Goal: Navigation & Orientation: Find specific page/section

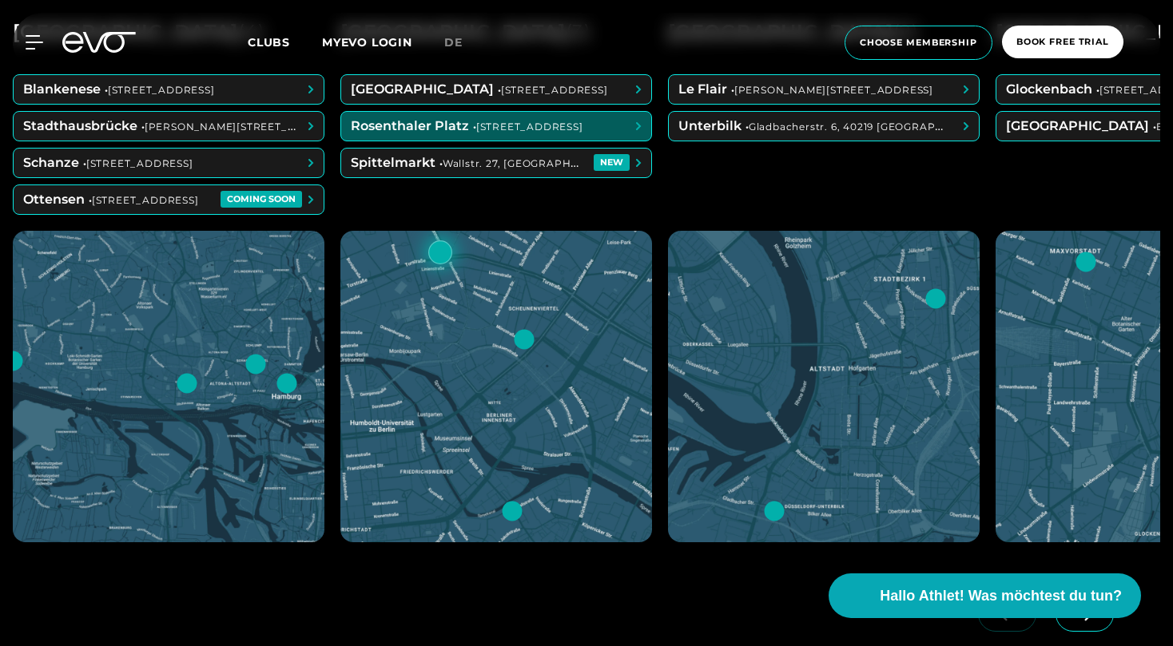
click at [426, 78] on div "MyEVO Login About Memberships free trial DAYPASS EVO Studios [GEOGRAPHIC_DATA] …" at bounding box center [586, 43] width 1173 height 86
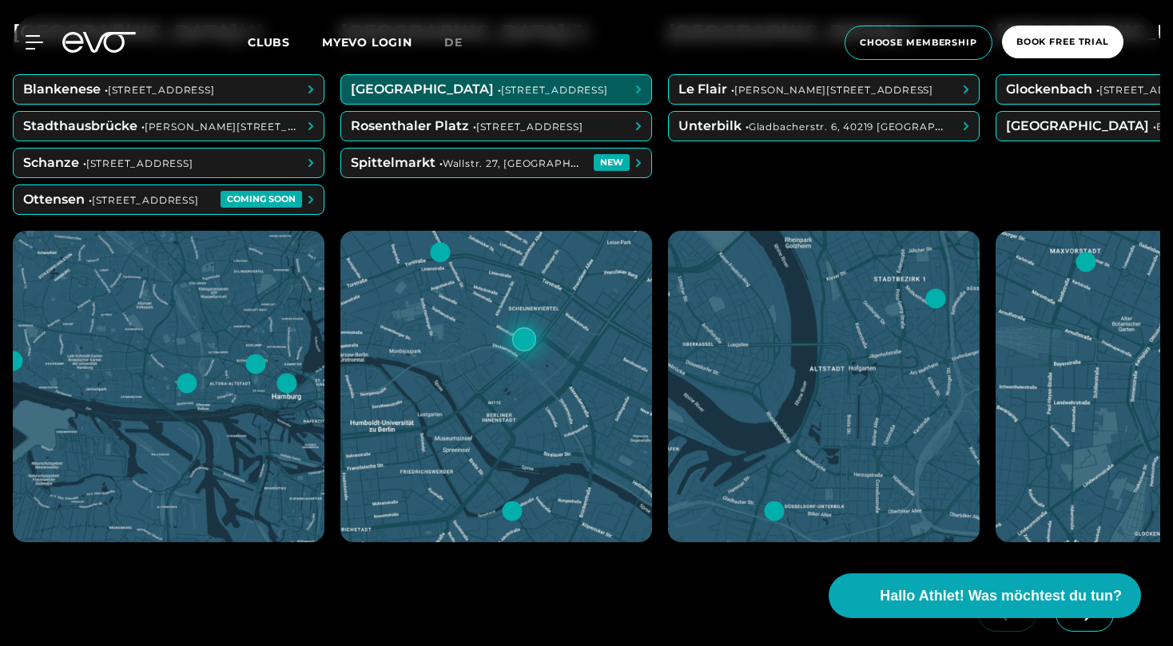
click at [429, 86] on span at bounding box center [496, 89] width 310 height 29
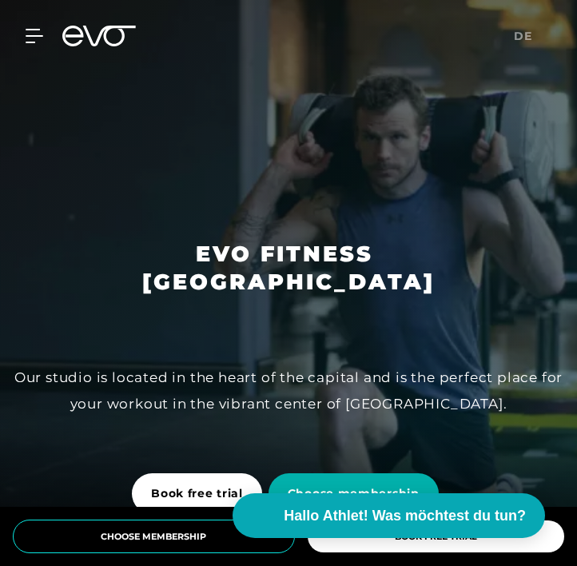
click at [116, 128] on div at bounding box center [288, 283] width 577 height 566
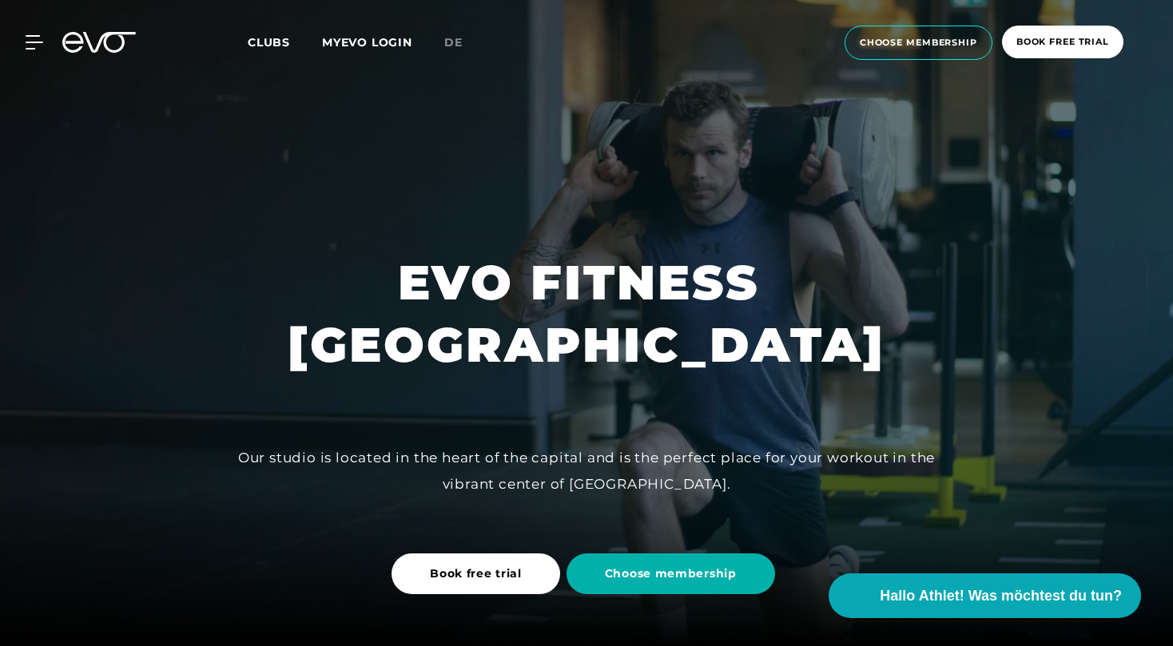
click at [49, 50] on div "MyEVO Login About Memberships free trial DAYPASS EVO Studios [GEOGRAPHIC_DATA] …" at bounding box center [586, 43] width 1167 height 60
click at [32, 50] on div "MyEVO Login About Memberships free trial DAYPASS EVO Studios [GEOGRAPHIC_DATA] …" at bounding box center [586, 43] width 1167 height 60
click at [1086, 201] on div at bounding box center [586, 323] width 1173 height 646
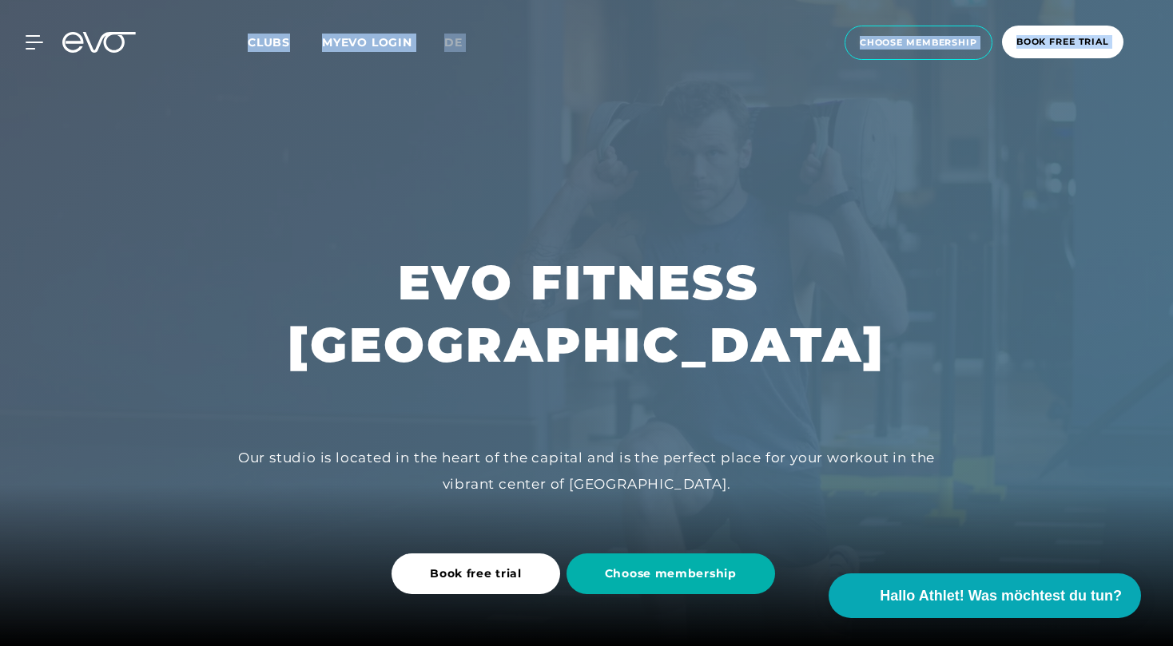
drag, startPoint x: 1172, startPoint y: 50, endPoint x: 1154, endPoint y: 106, distance: 59.6
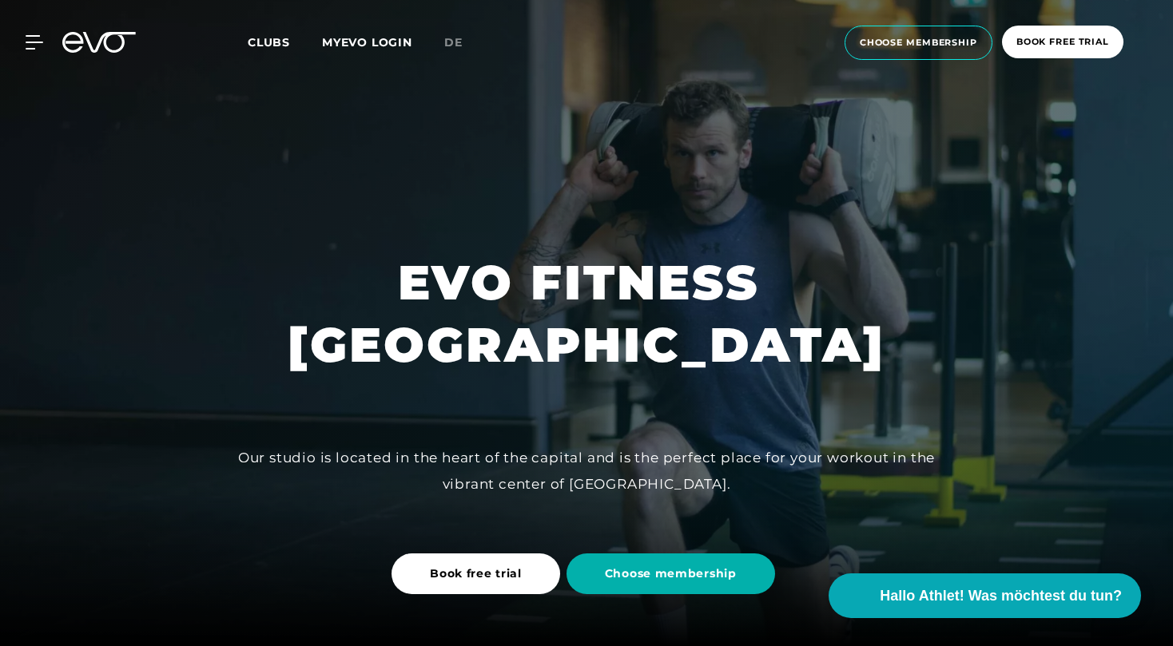
click at [828, 376] on h1 "EVO FITNESS [GEOGRAPHIC_DATA]" at bounding box center [587, 314] width 598 height 125
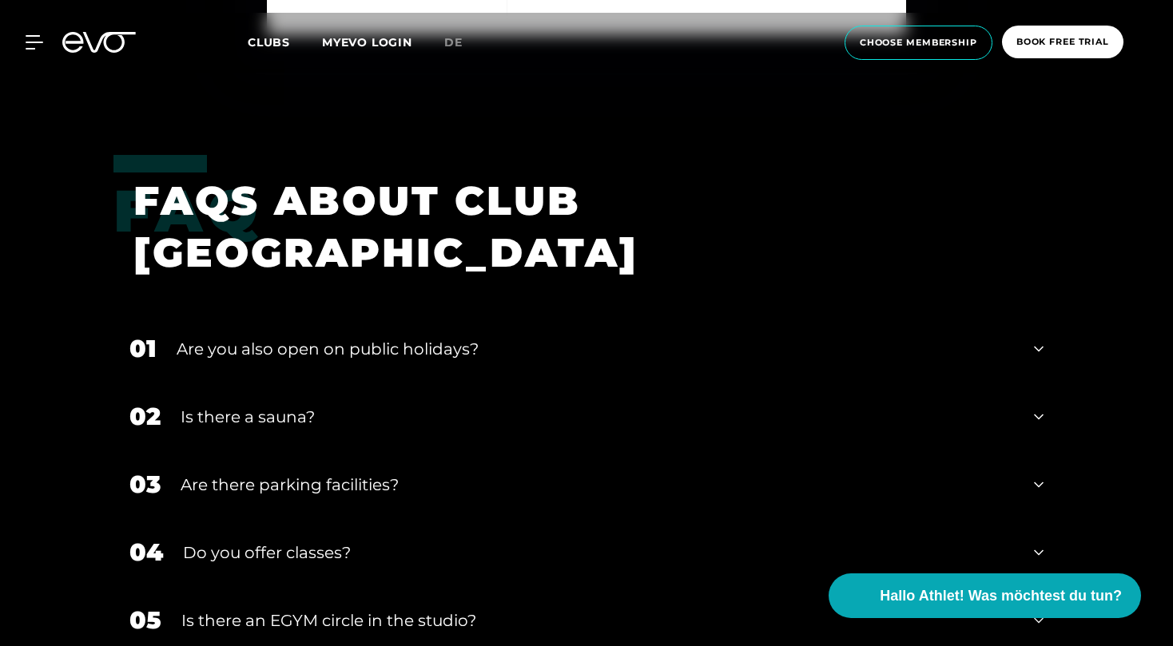
scroll to position [5781, 0]
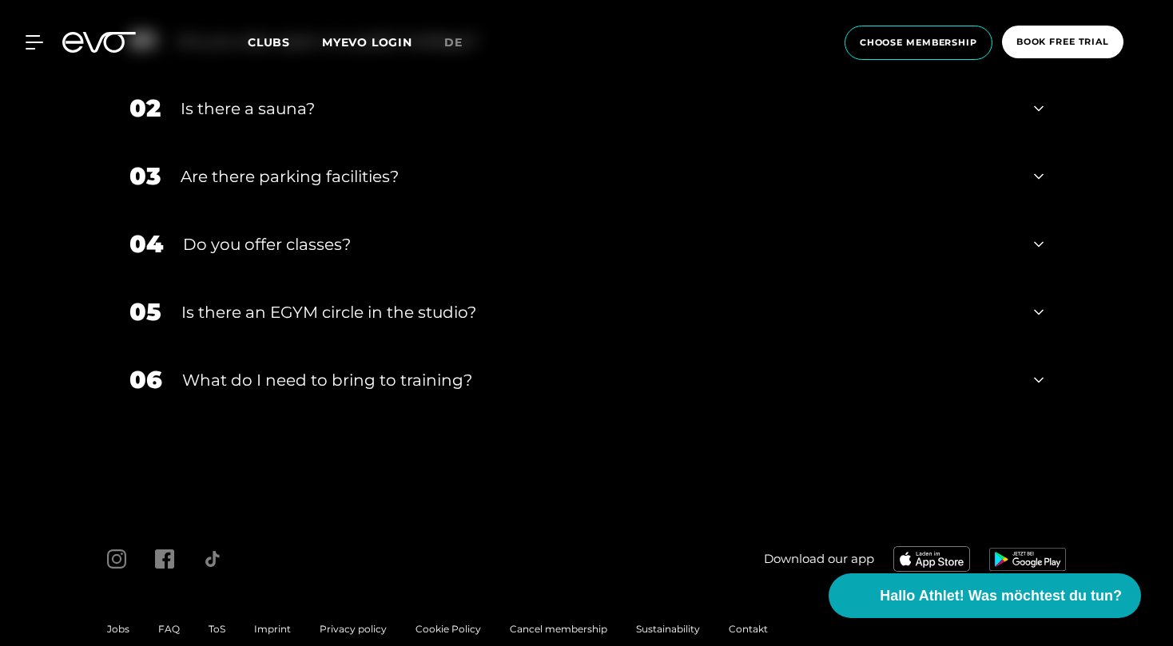
click at [219, 623] on span "ToS" at bounding box center [217, 629] width 17 height 12
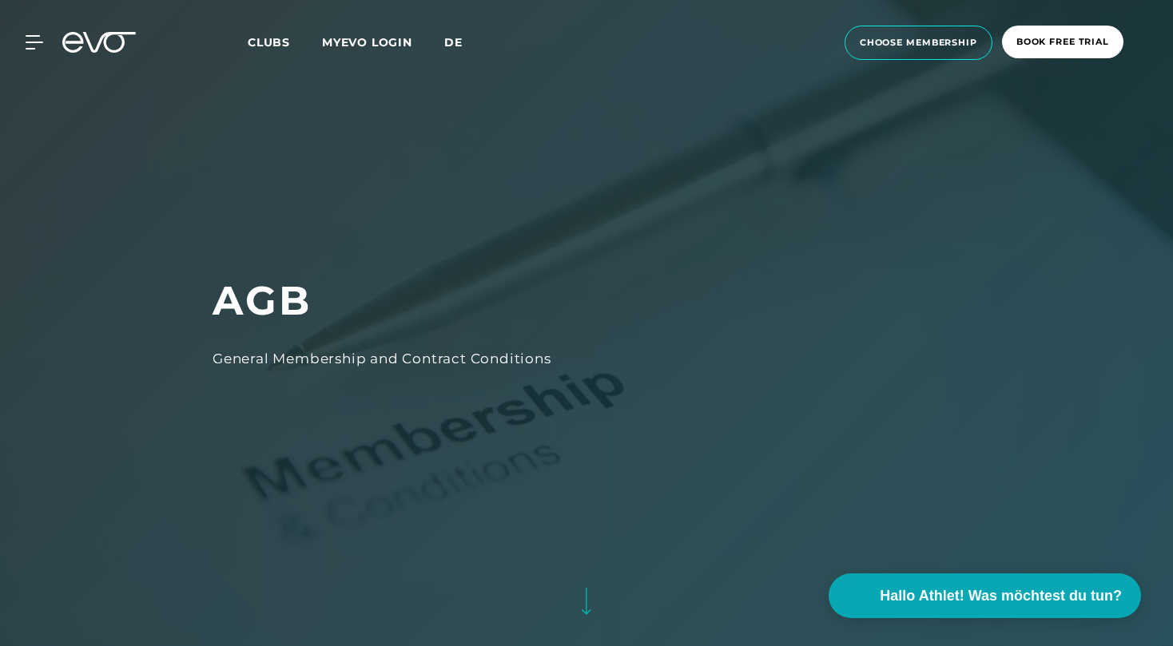
click at [455, 38] on span "de" at bounding box center [453, 42] width 18 height 14
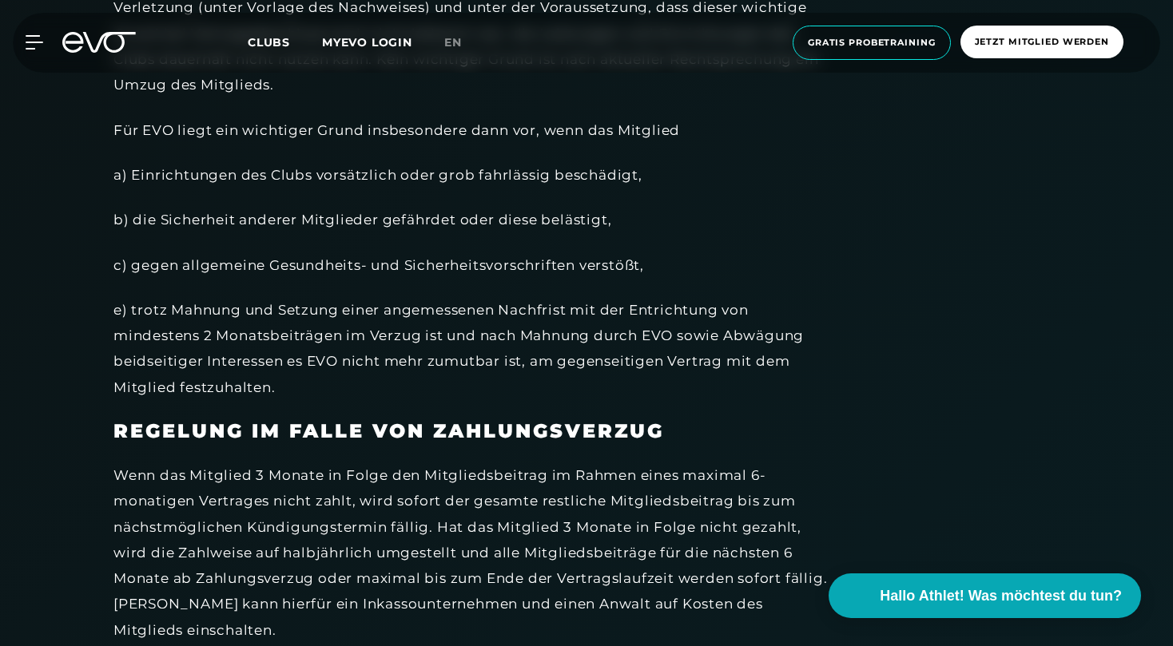
scroll to position [1776, 0]
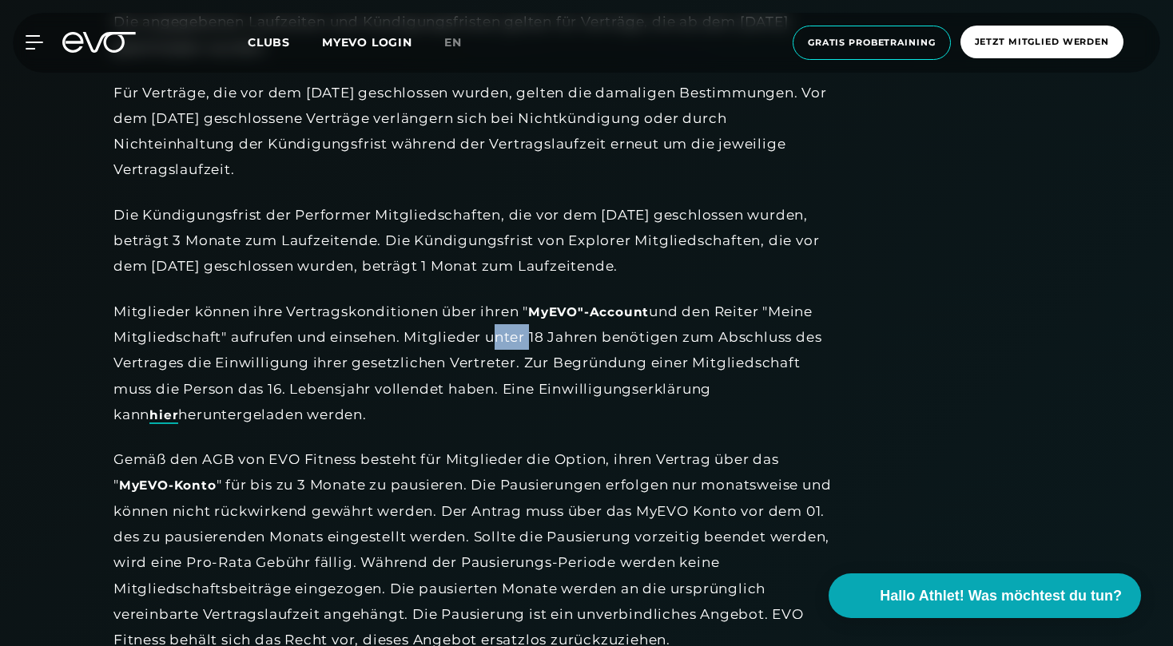
click at [178, 408] on link "hier" at bounding box center [163, 416] width 29 height 17
click at [552, 249] on div "Die Kündigungsfrist der Performer Mitgliedschaften, die vor dem [DATE] geschlos…" at bounding box center [472, 241] width 719 height 78
click at [89, 40] on icon at bounding box center [99, 42] width 74 height 21
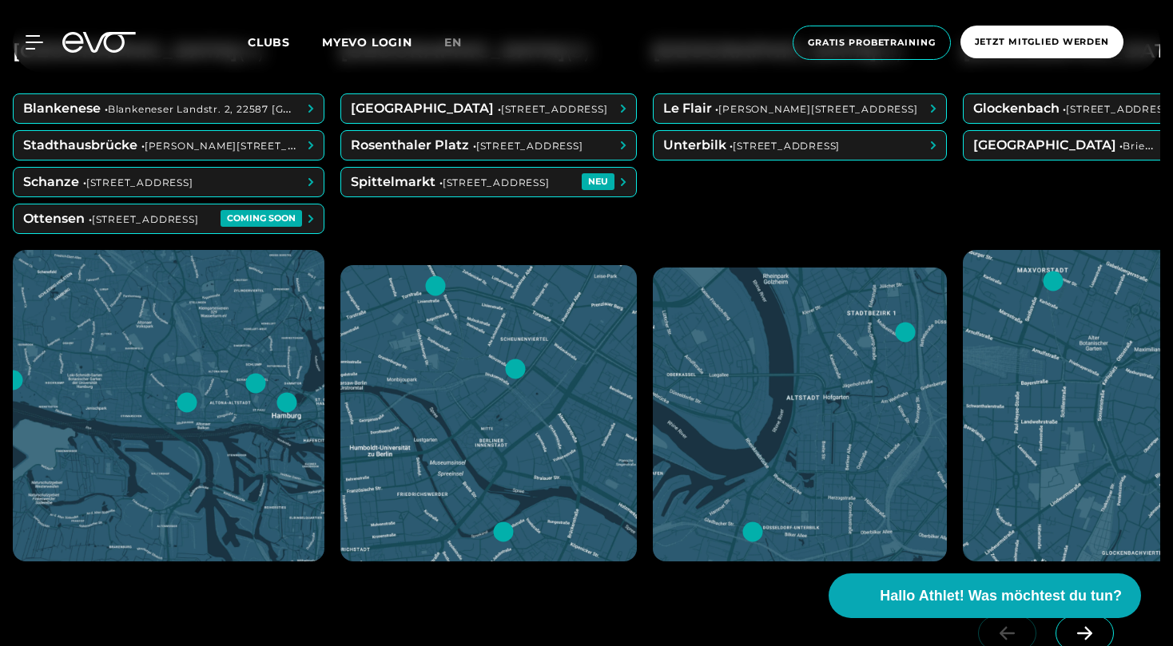
scroll to position [802, 0]
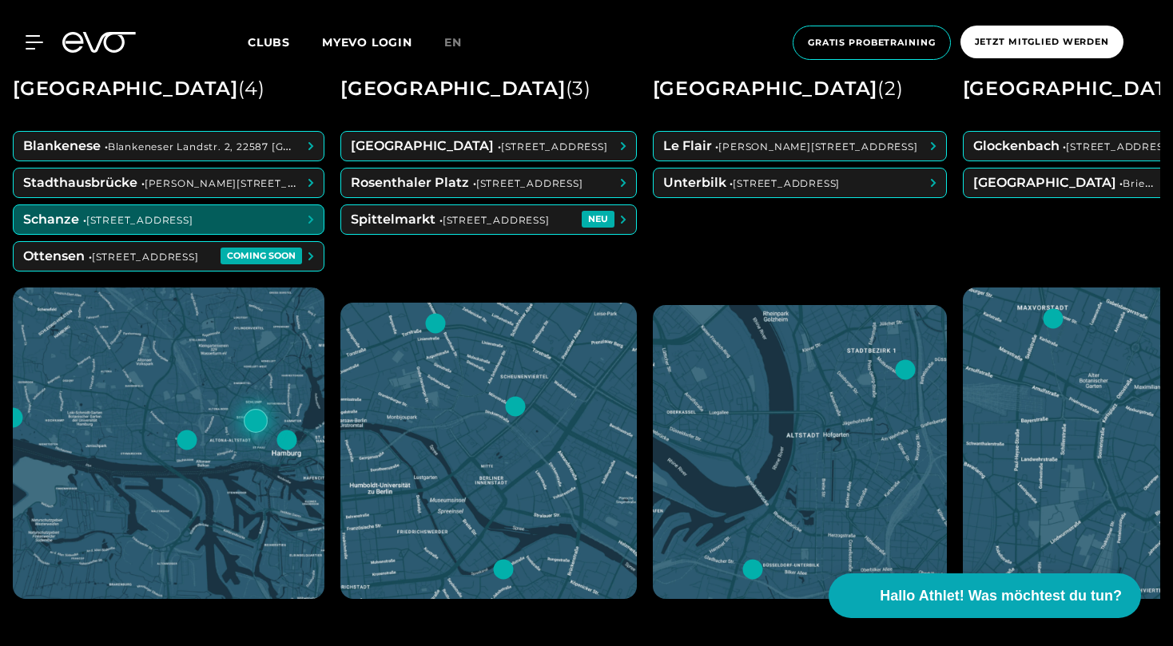
click at [291, 222] on span at bounding box center [169, 219] width 310 height 29
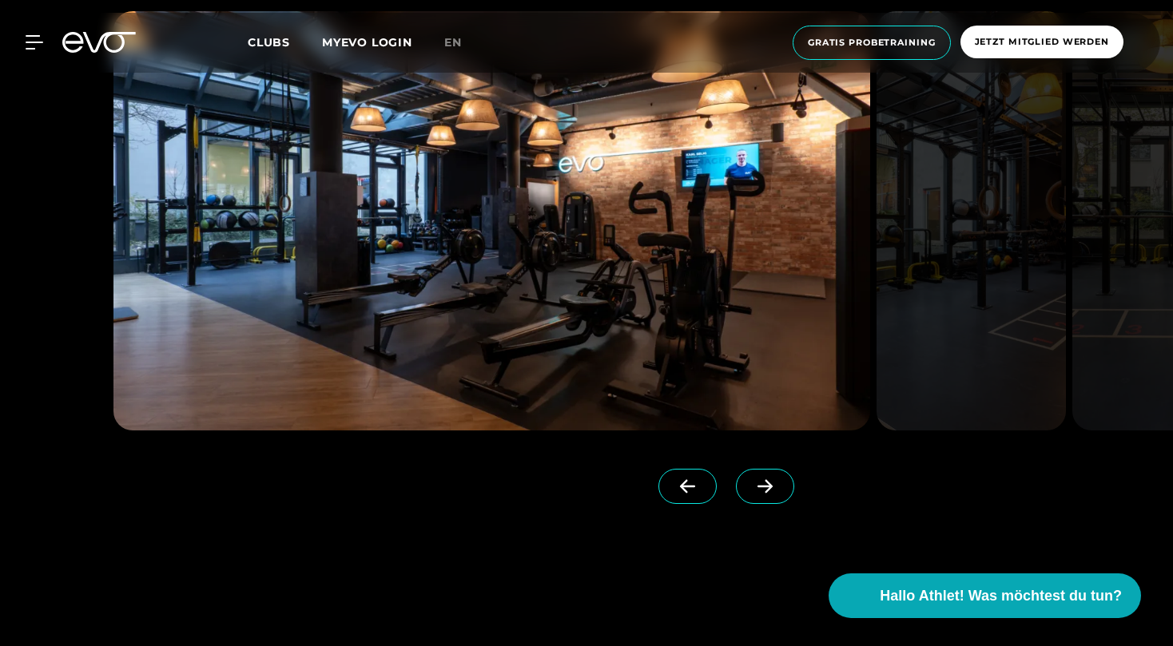
scroll to position [1351, 0]
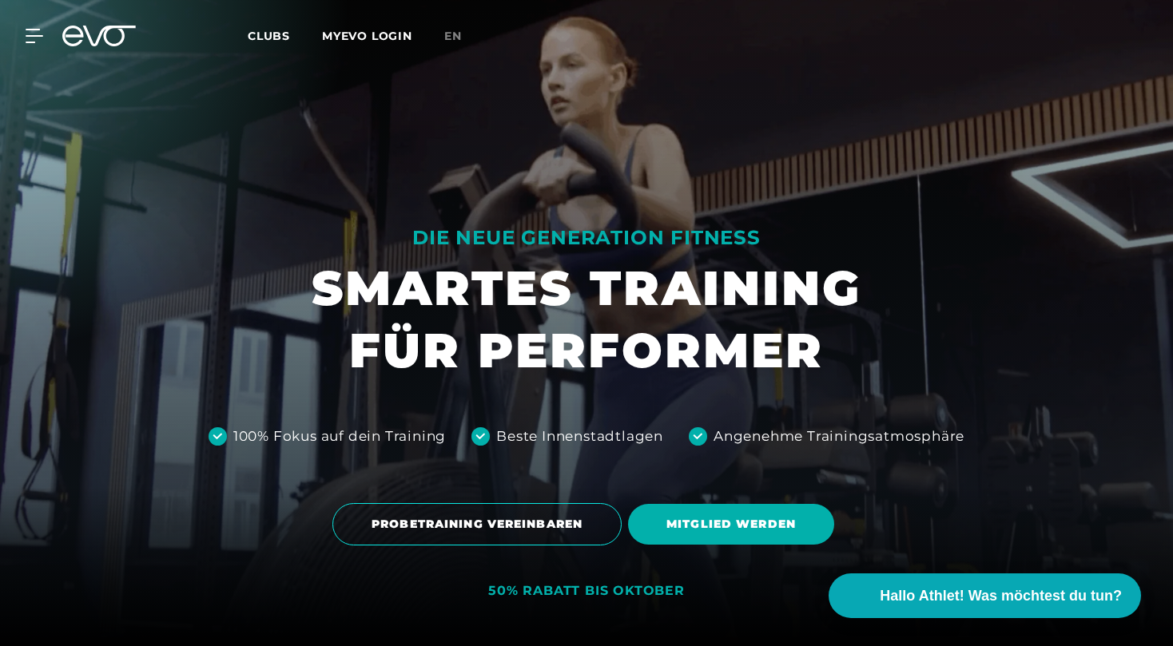
click at [86, 49] on div "MyEVO Login Über EVO Mitgliedschaften Probetraining TAGESPASS EVO Studios [GEOG…" at bounding box center [586, 36] width 1167 height 46
click at [114, 38] on icon at bounding box center [99, 36] width 74 height 21
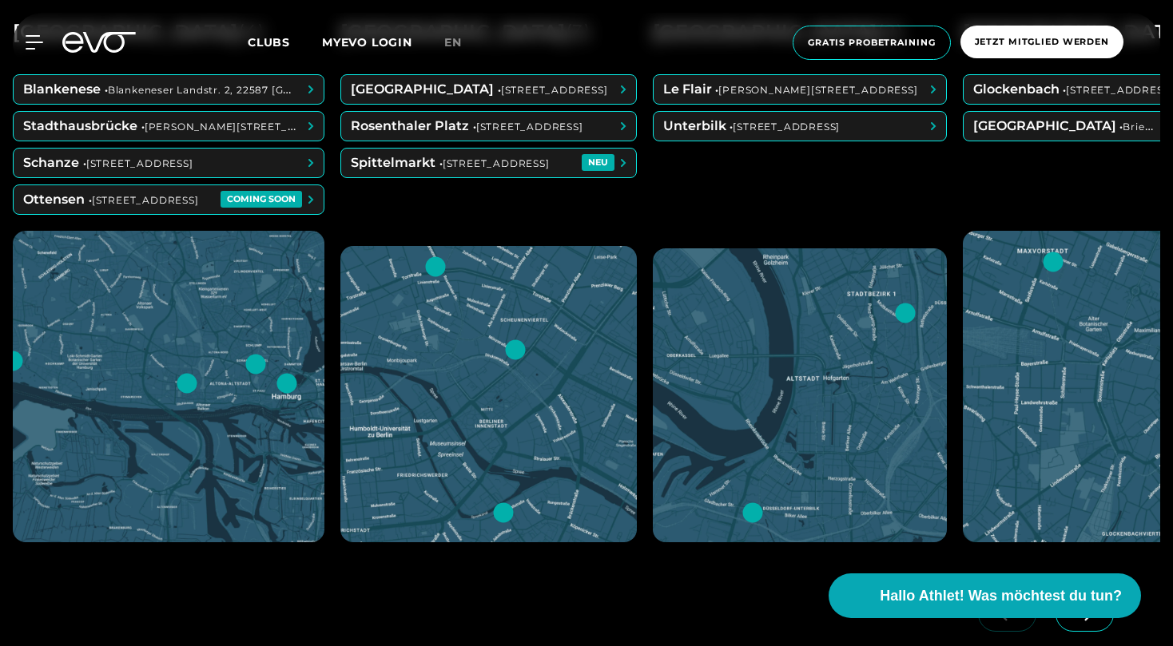
scroll to position [854, 0]
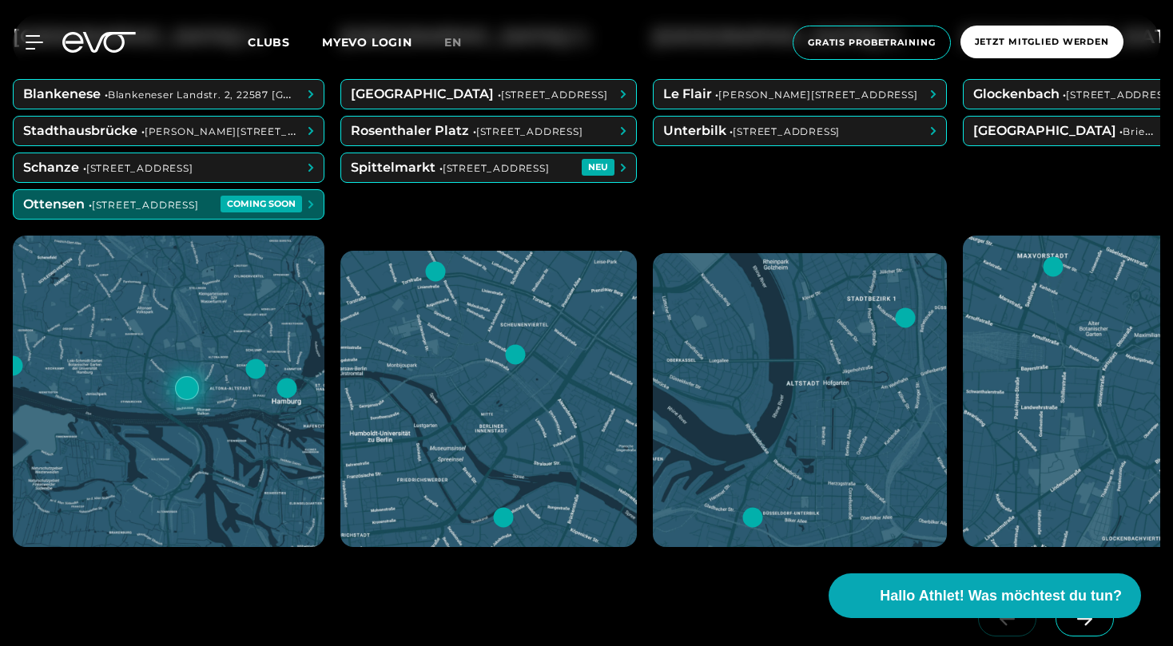
click at [245, 203] on span at bounding box center [169, 204] width 310 height 29
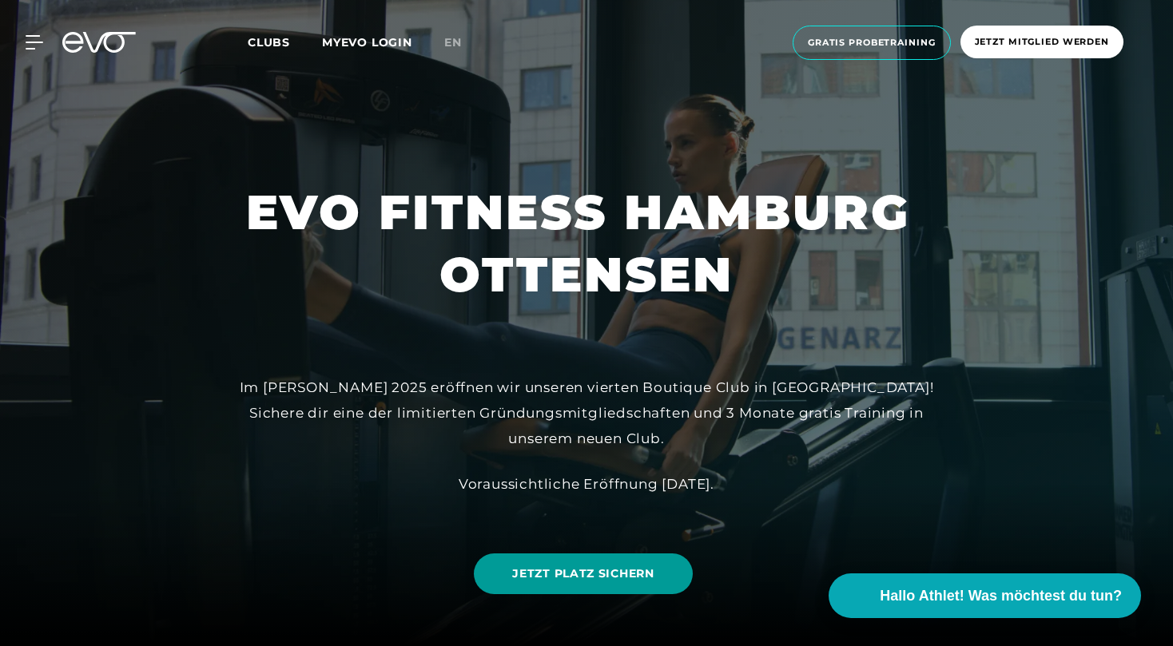
click at [615, 554] on link "JETZT PLATZ SICHERN" at bounding box center [583, 574] width 218 height 41
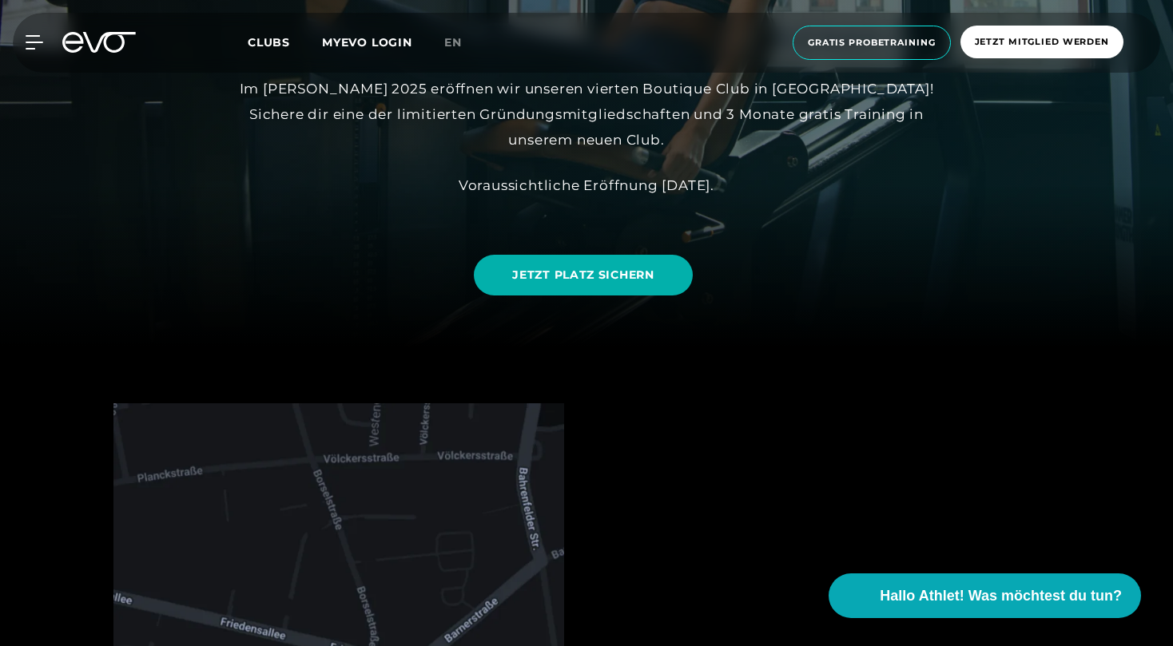
scroll to position [235, 0]
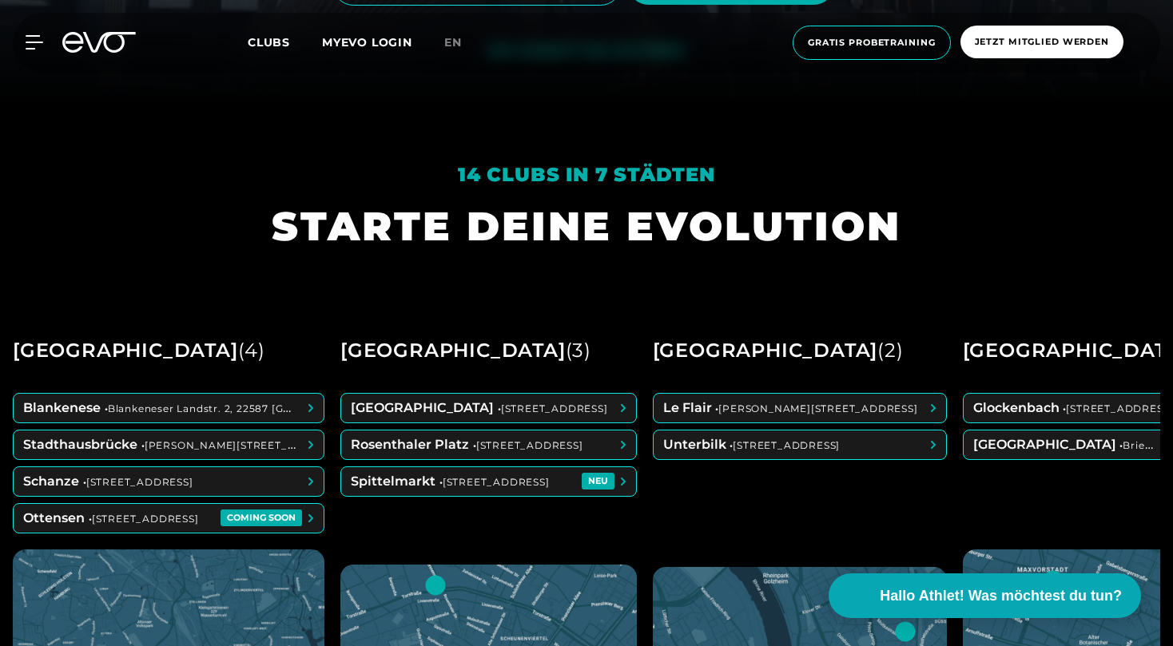
scroll to position [543, 0]
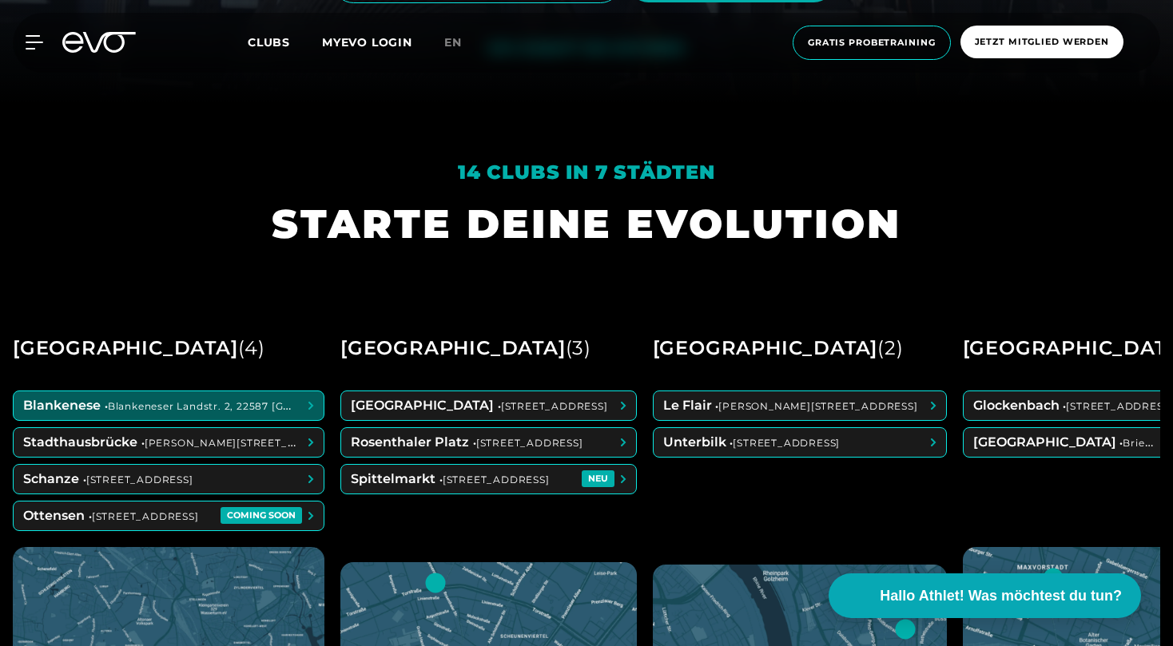
click at [162, 404] on span at bounding box center [169, 406] width 310 height 29
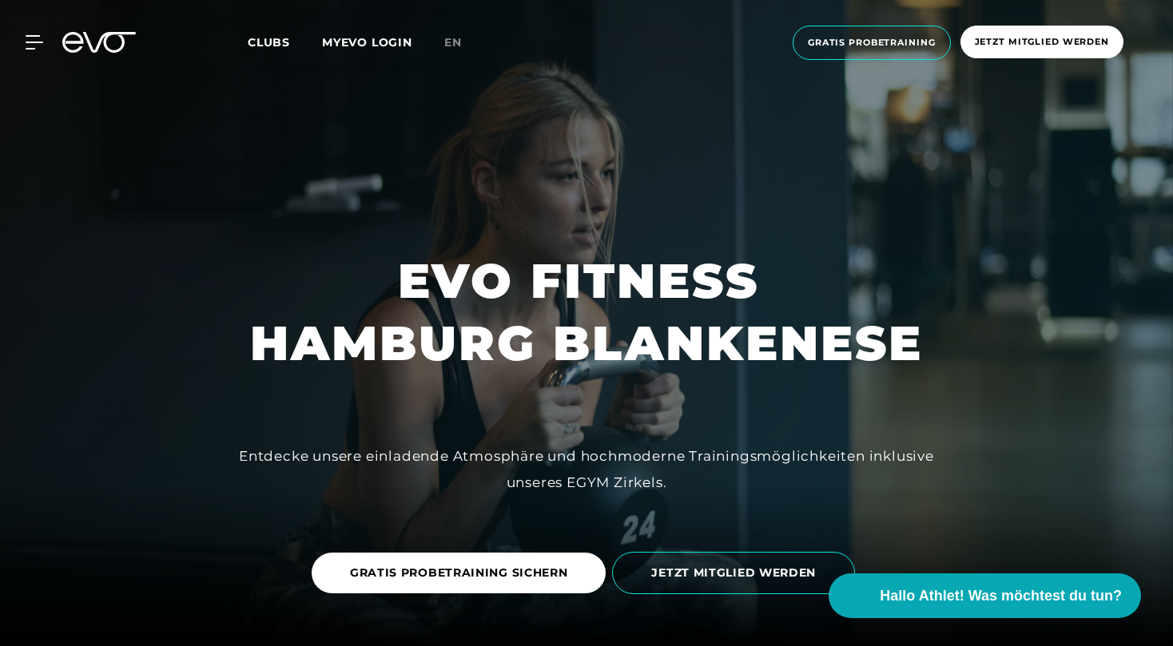
click at [107, 46] on icon at bounding box center [99, 42] width 74 height 21
